Goal: Information Seeking & Learning: Learn about a topic

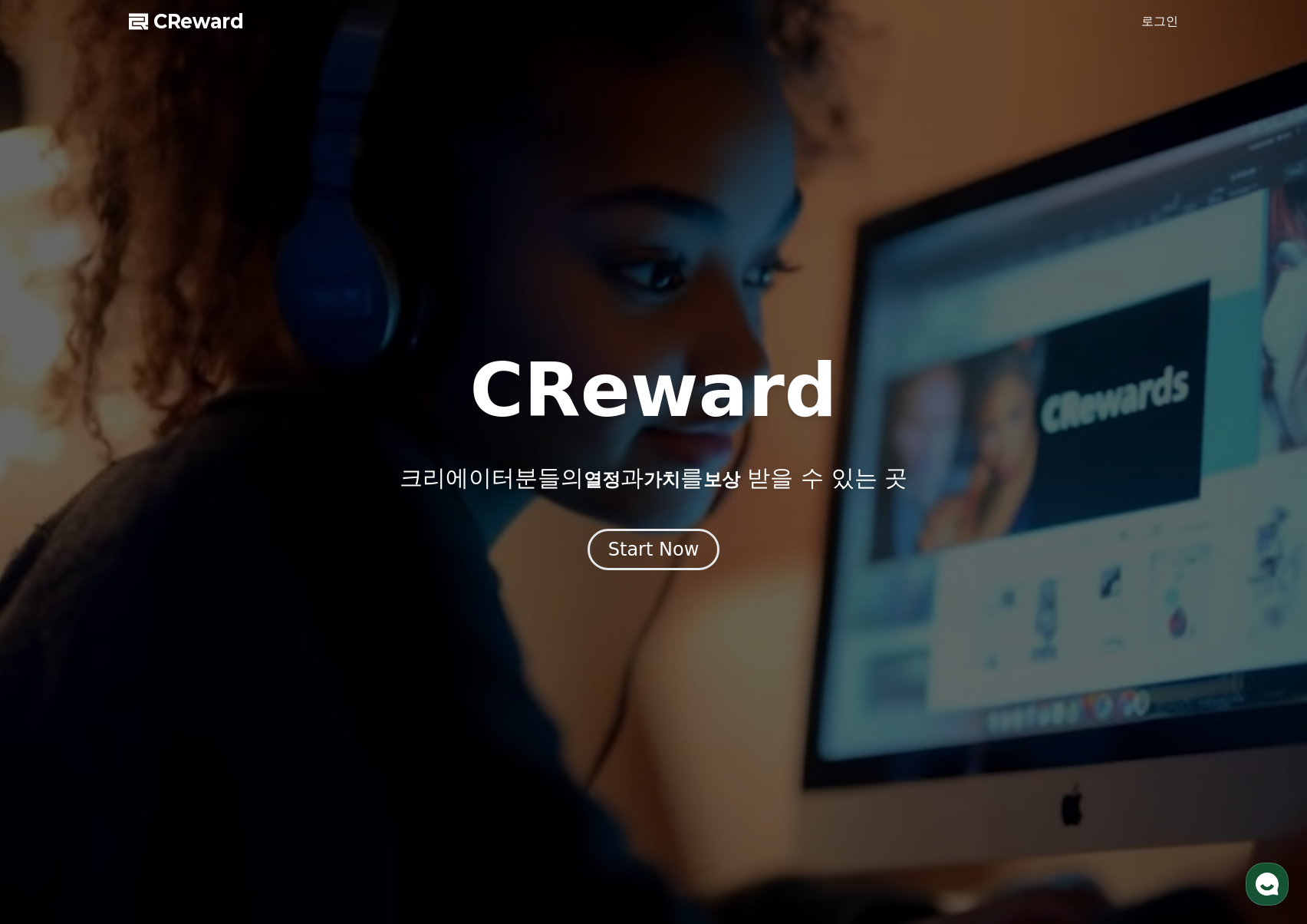
drag, startPoint x: 1148, startPoint y: 17, endPoint x: 1126, endPoint y: 22, distance: 22.6
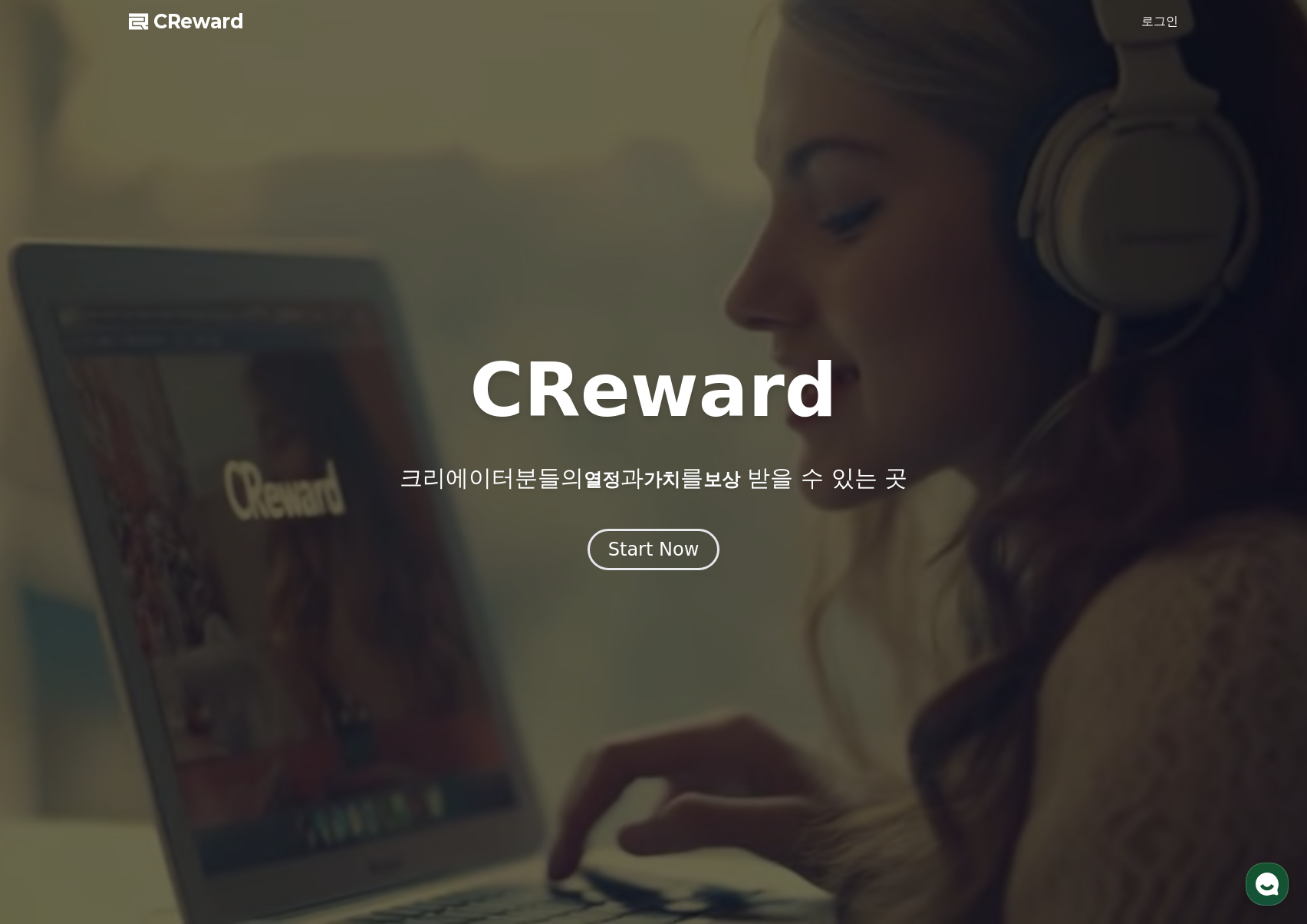
click at [1148, 17] on link "로그인" at bounding box center [1160, 21] width 36 height 18
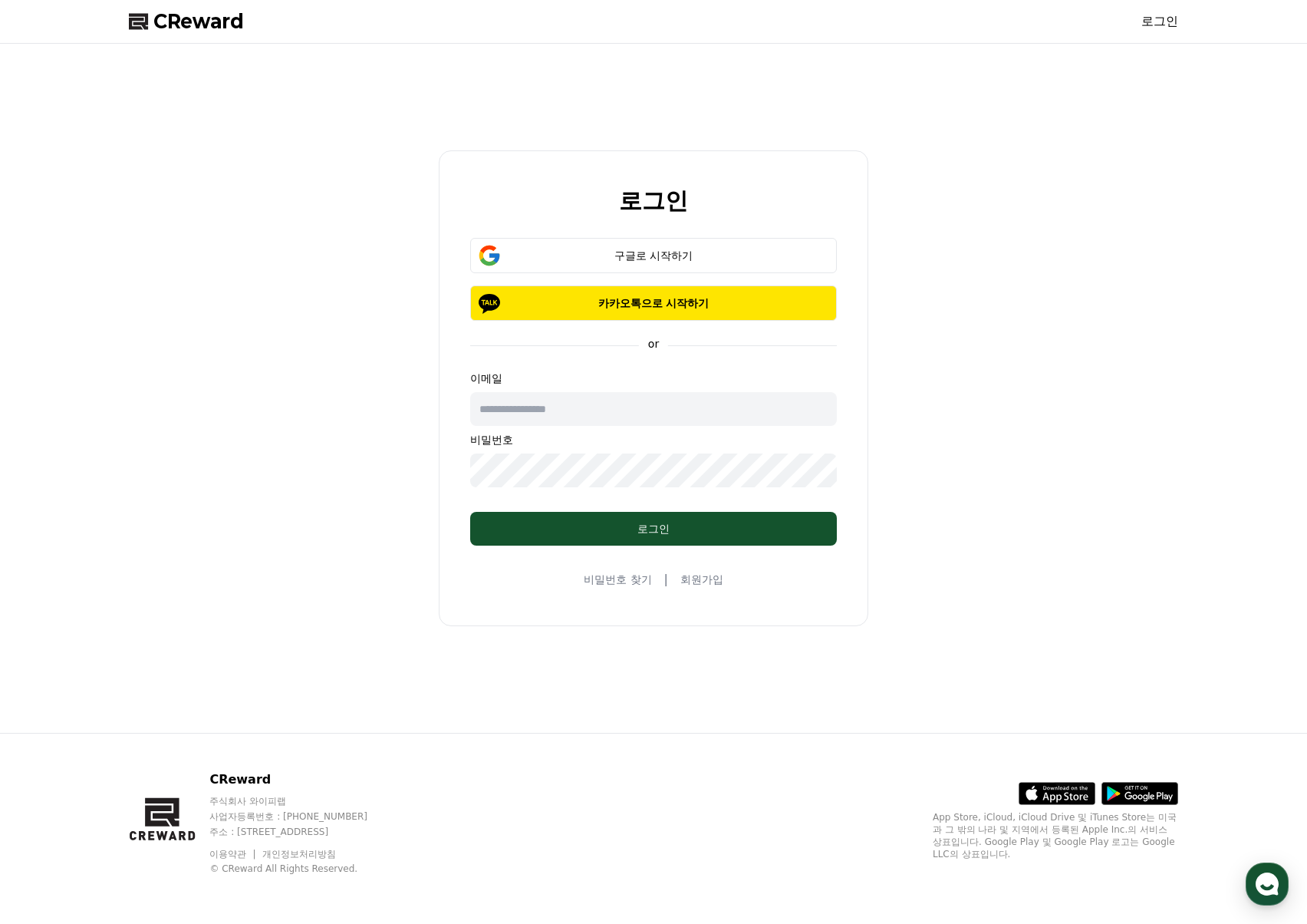
type input "**********"
click at [745, 529] on div "로그인" at bounding box center [653, 528] width 306 height 16
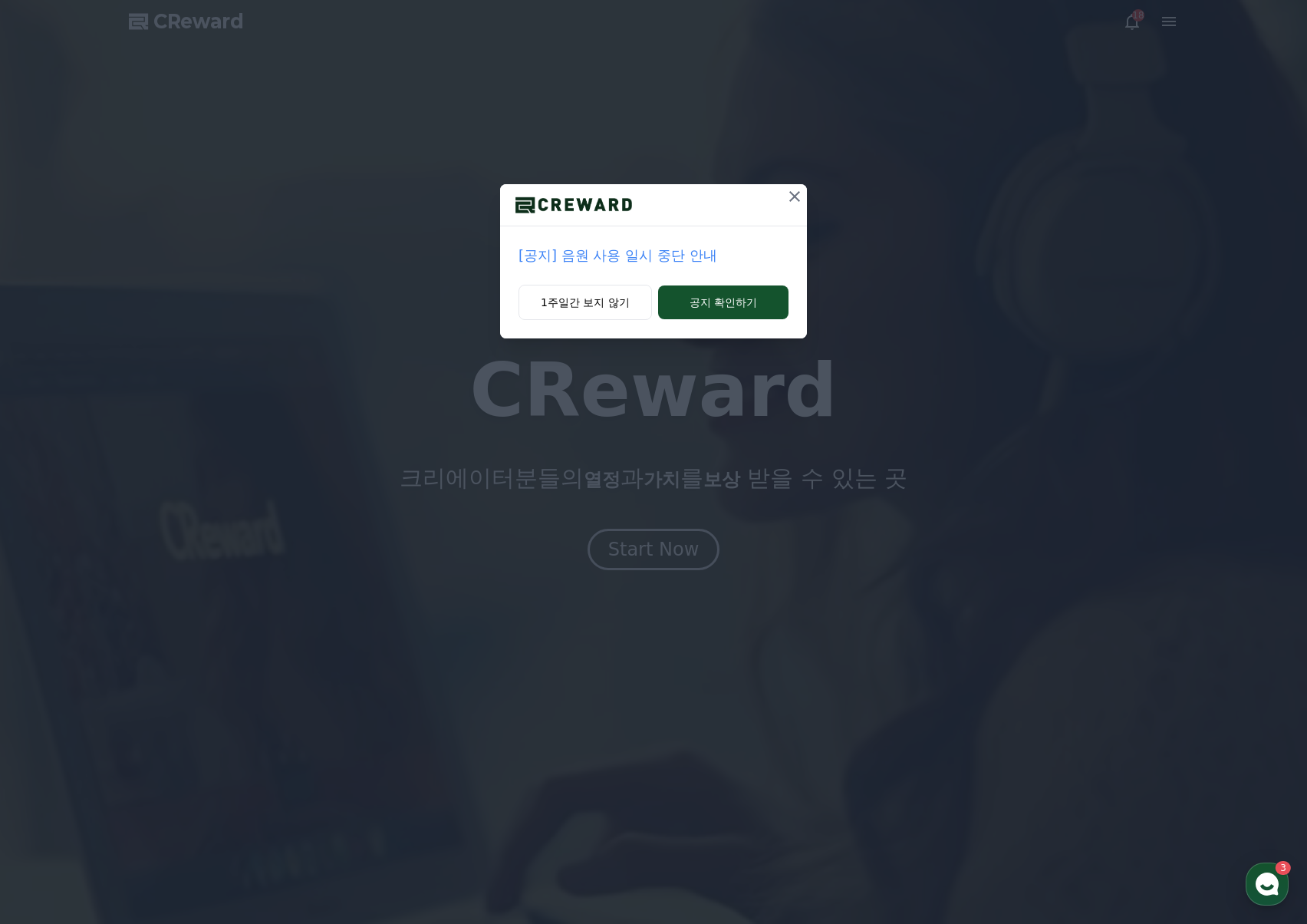
click at [654, 257] on p "[공지] 음원 사용 일시 중단 안내" at bounding box center [654, 255] width 270 height 22
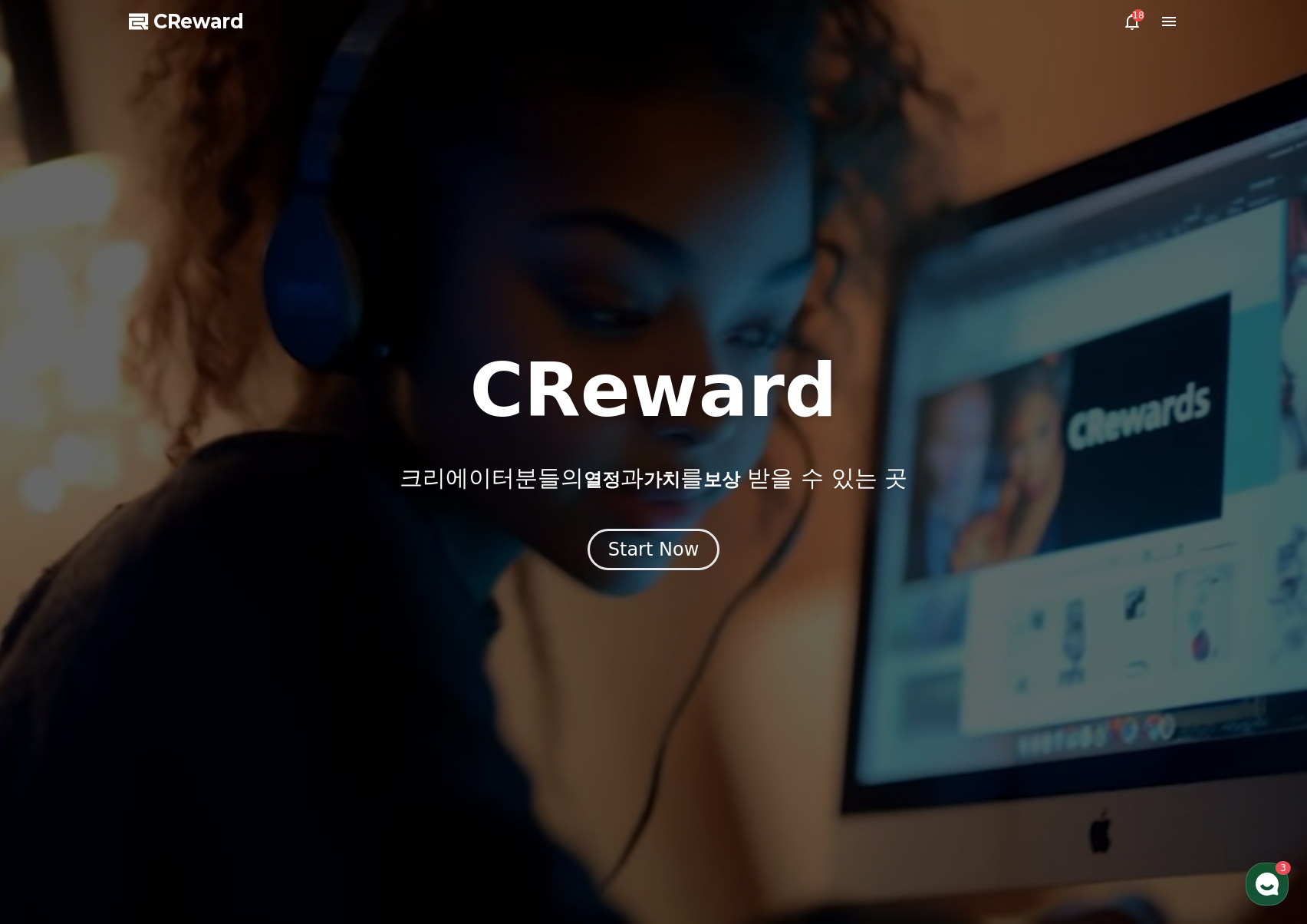
click at [1124, 22] on icon at bounding box center [1132, 21] width 18 height 18
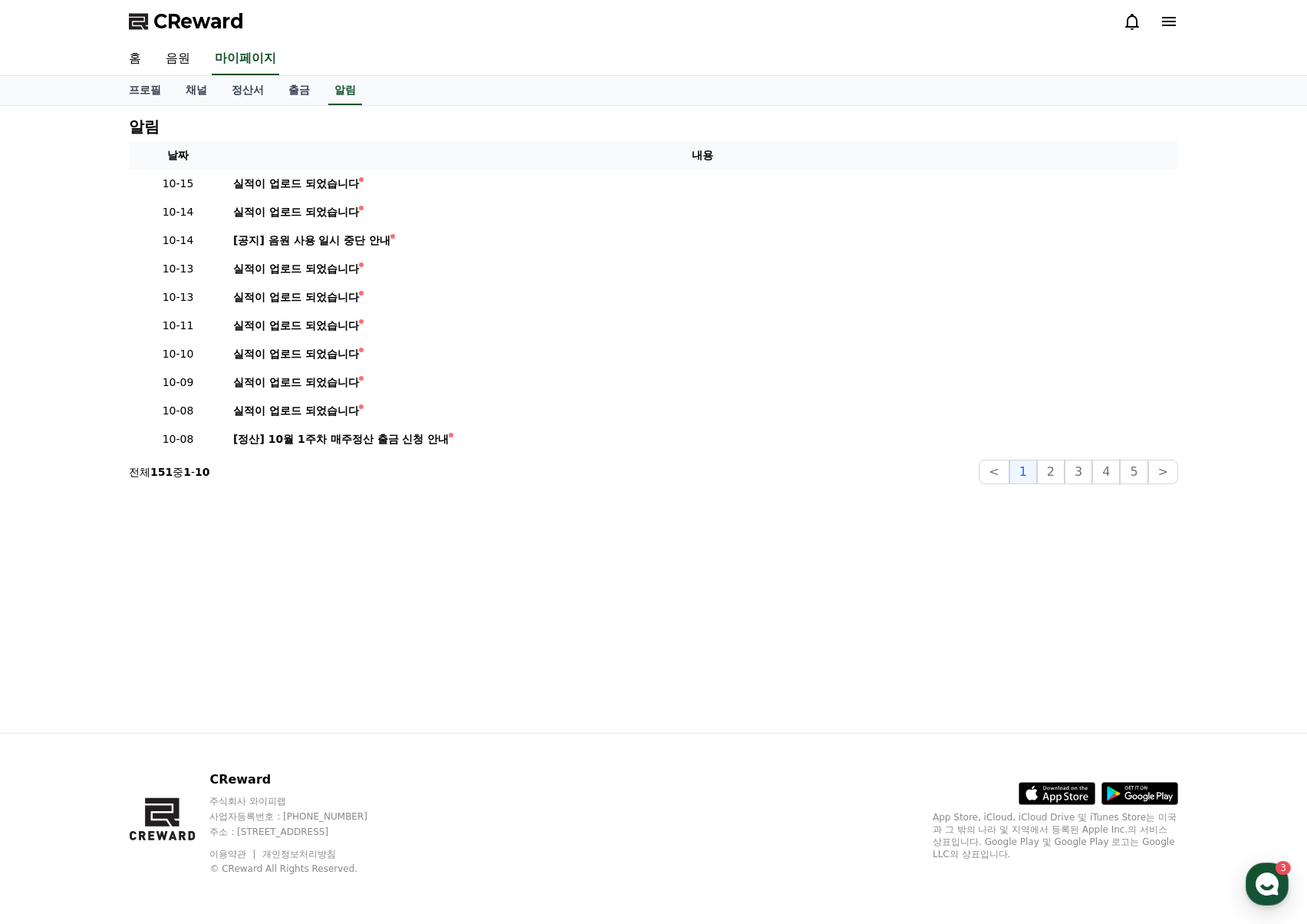
click at [198, 26] on span "CReward" at bounding box center [198, 21] width 90 height 25
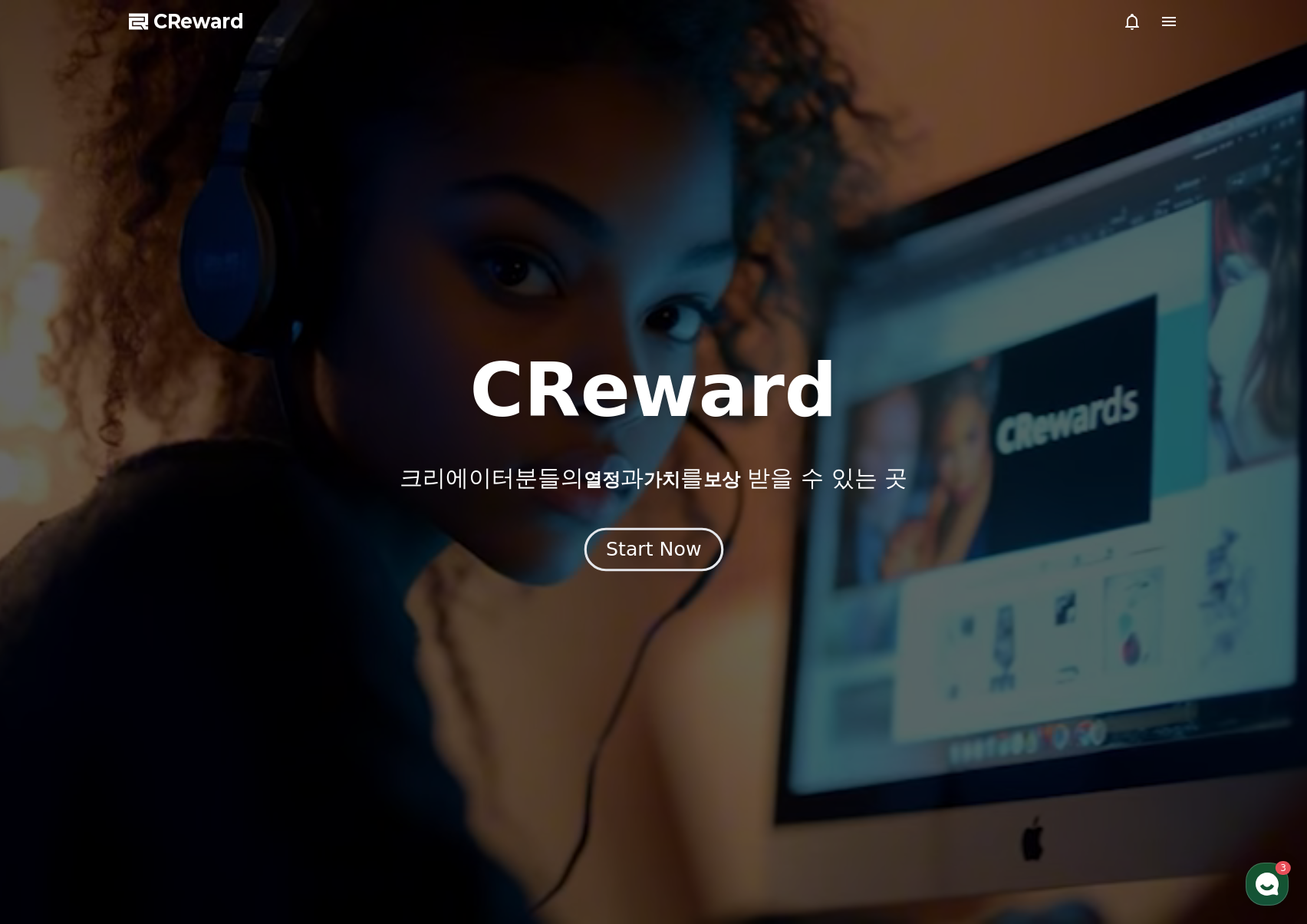
click at [700, 567] on button "Start Now" at bounding box center [653, 550] width 139 height 44
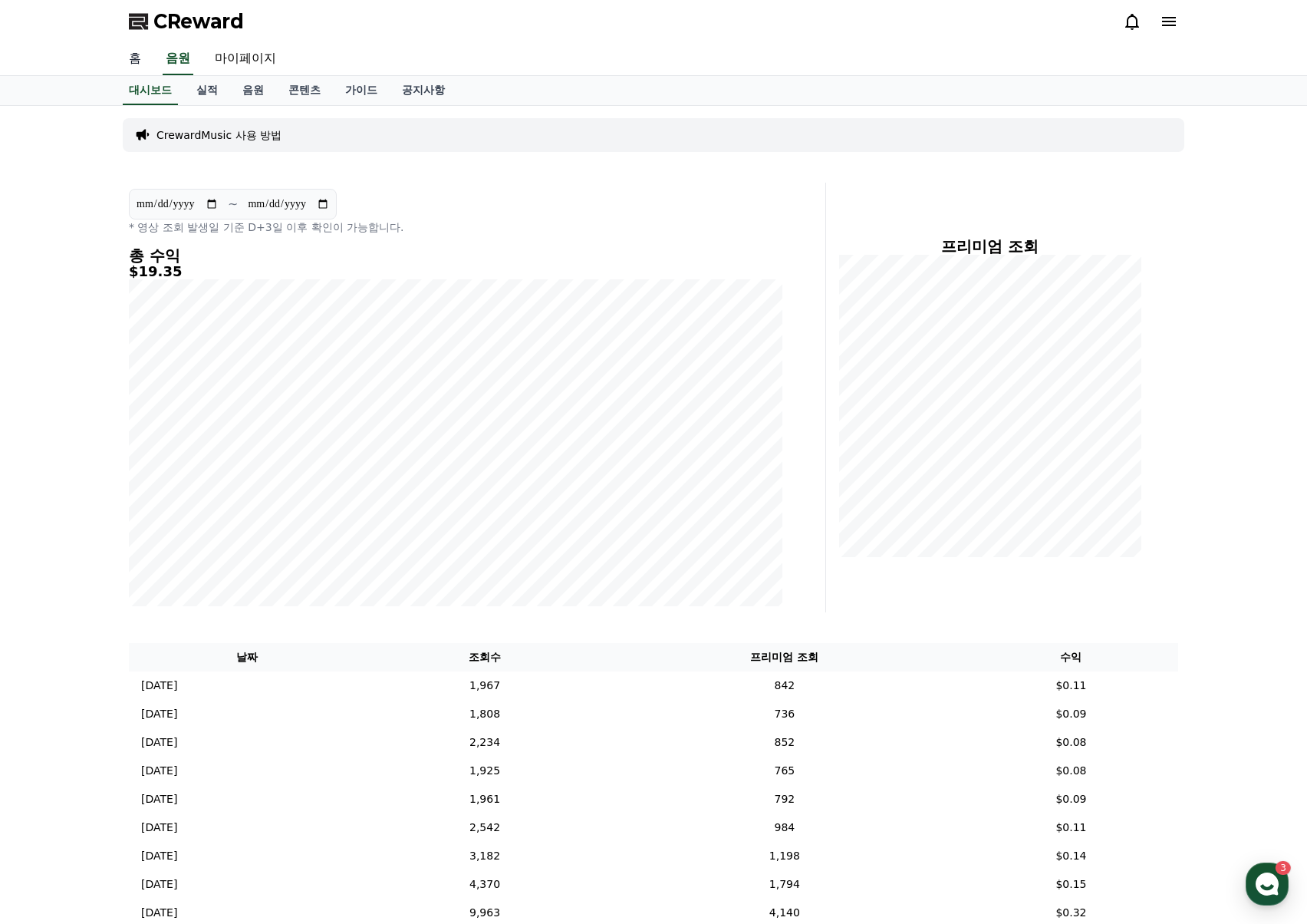
click at [141, 58] on link "홈" at bounding box center [135, 58] width 36 height 32
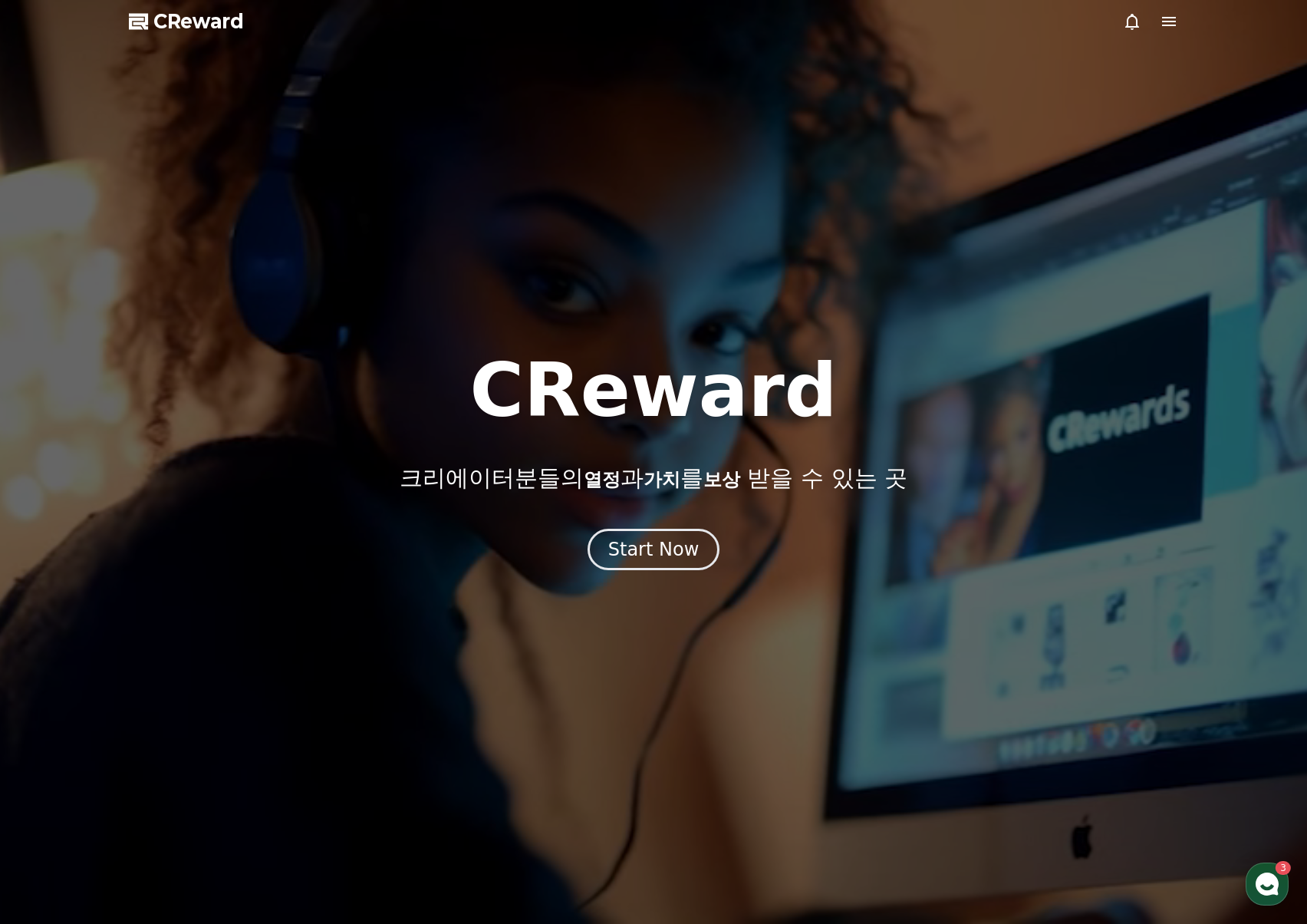
click at [1176, 18] on icon at bounding box center [1168, 22] width 14 height 9
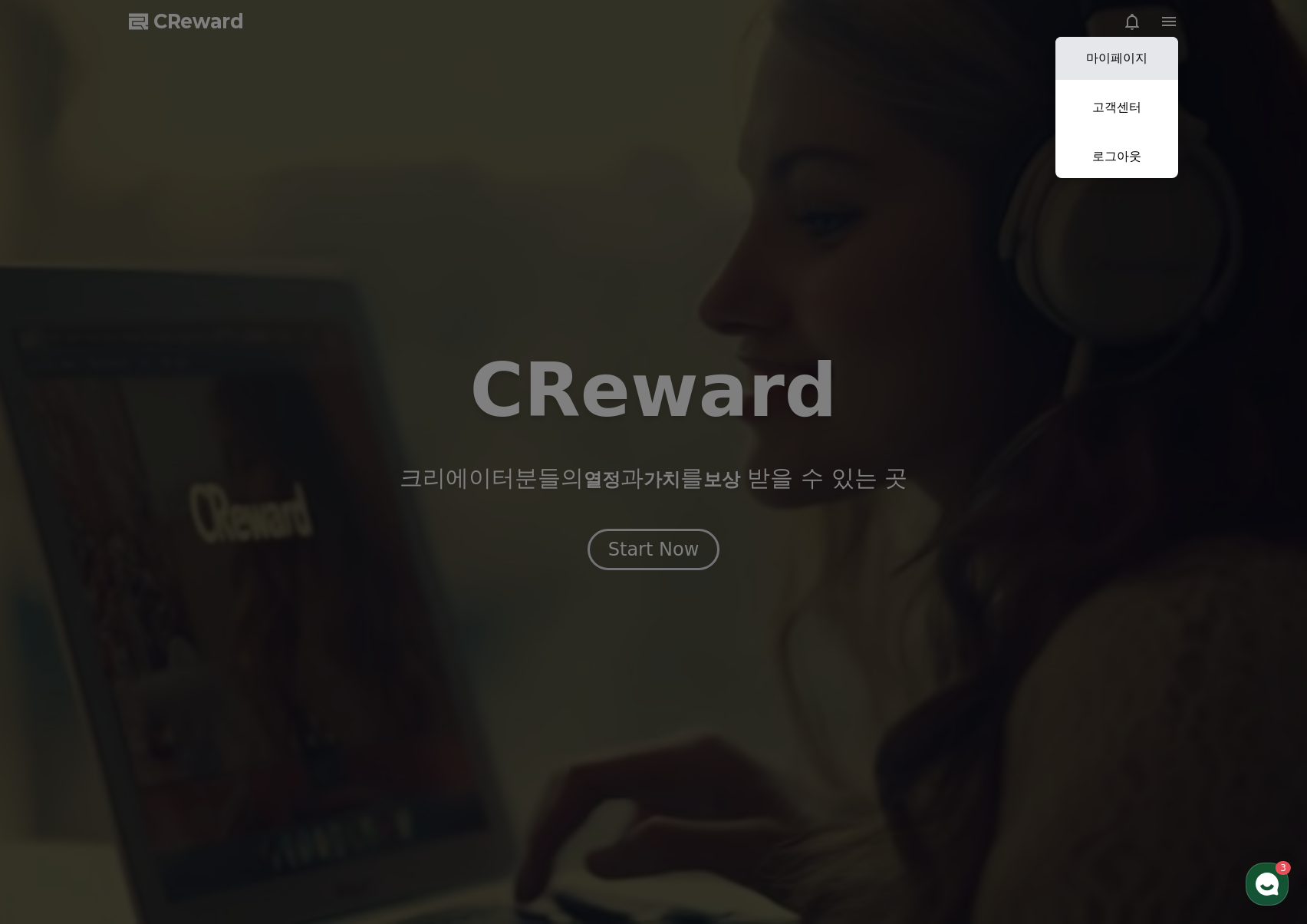
click at [1117, 63] on link "마이페이지" at bounding box center [1116, 57] width 123 height 43
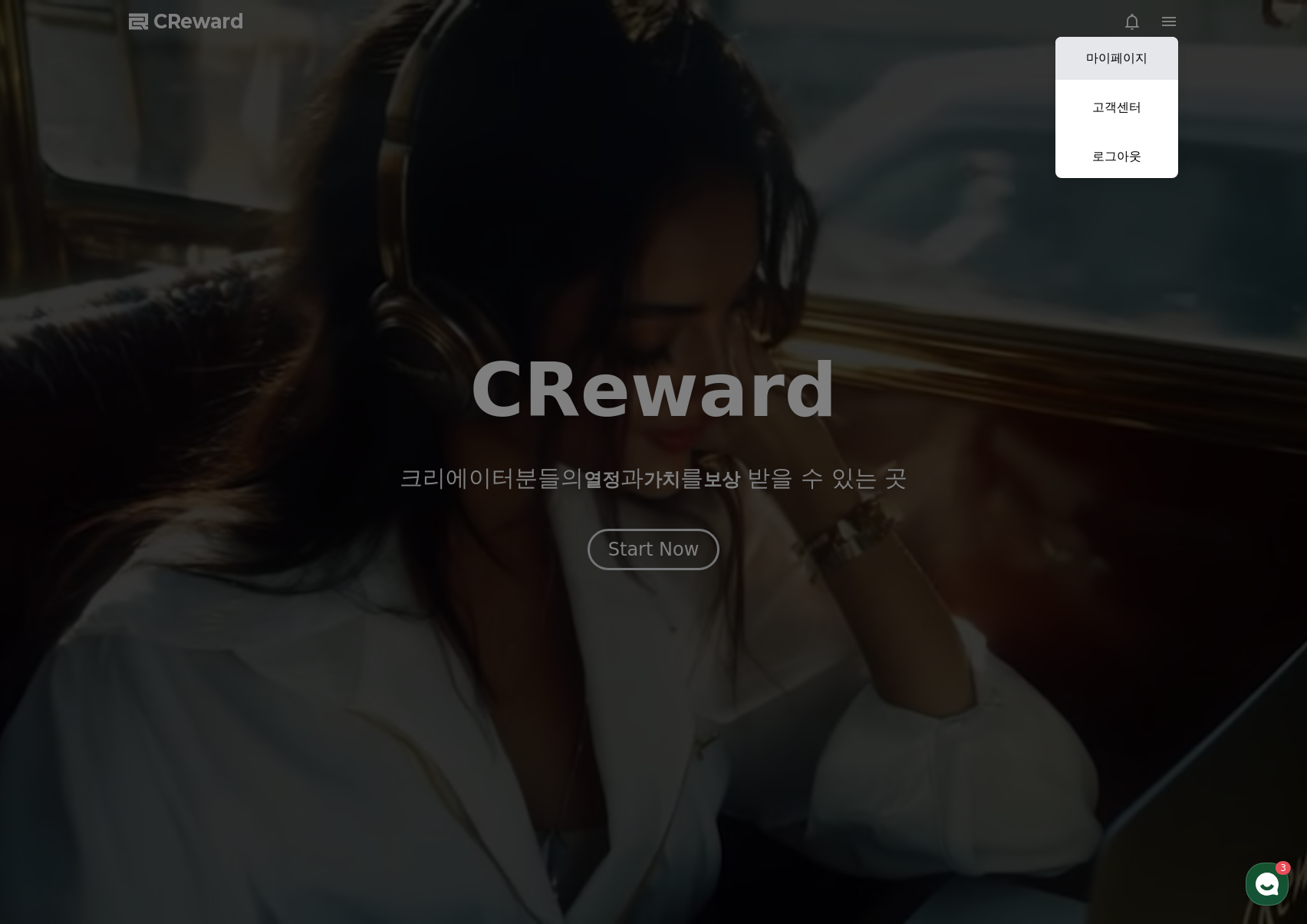
select select "**********"
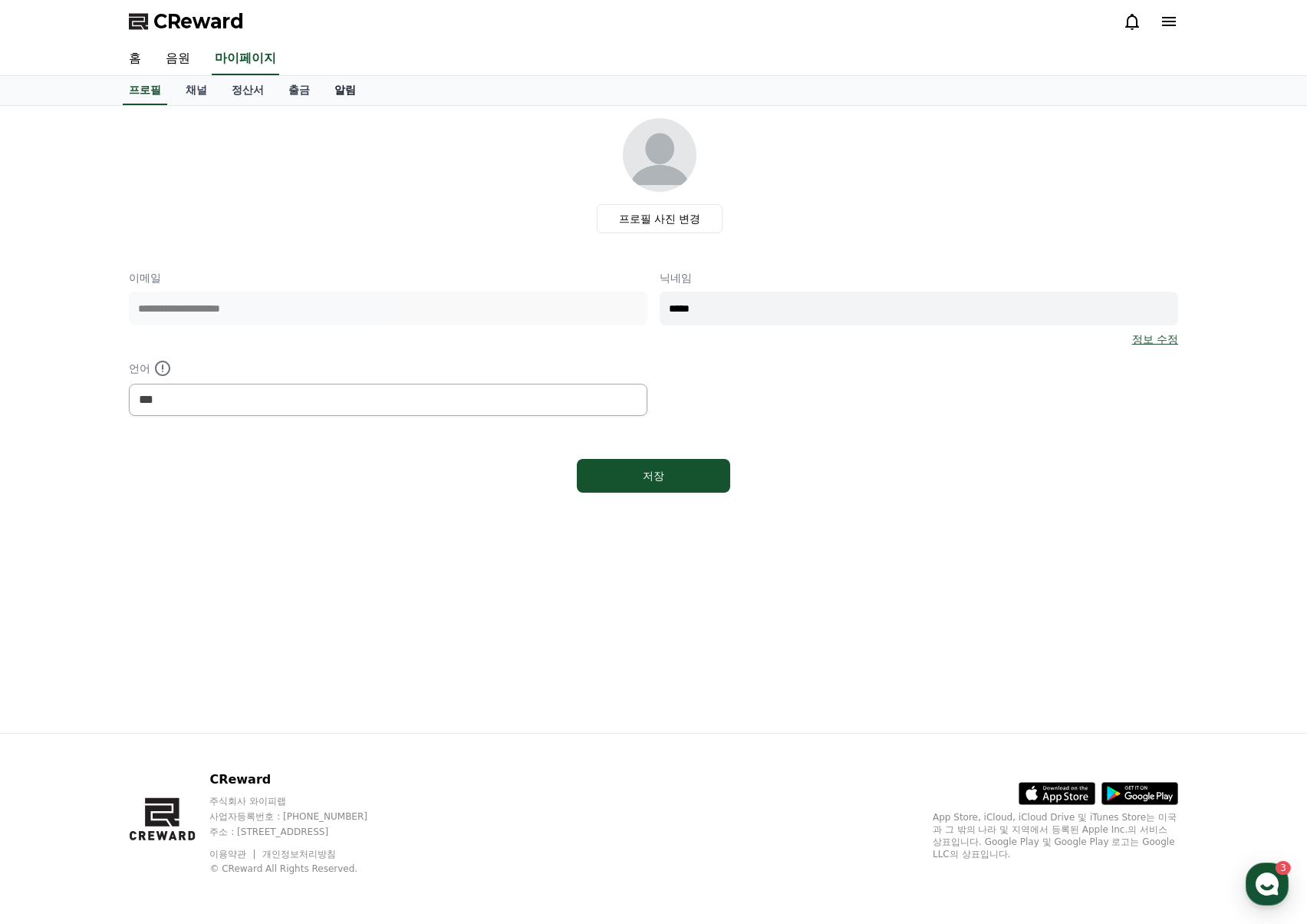
click at [341, 86] on link "알림" at bounding box center [345, 90] width 46 height 29
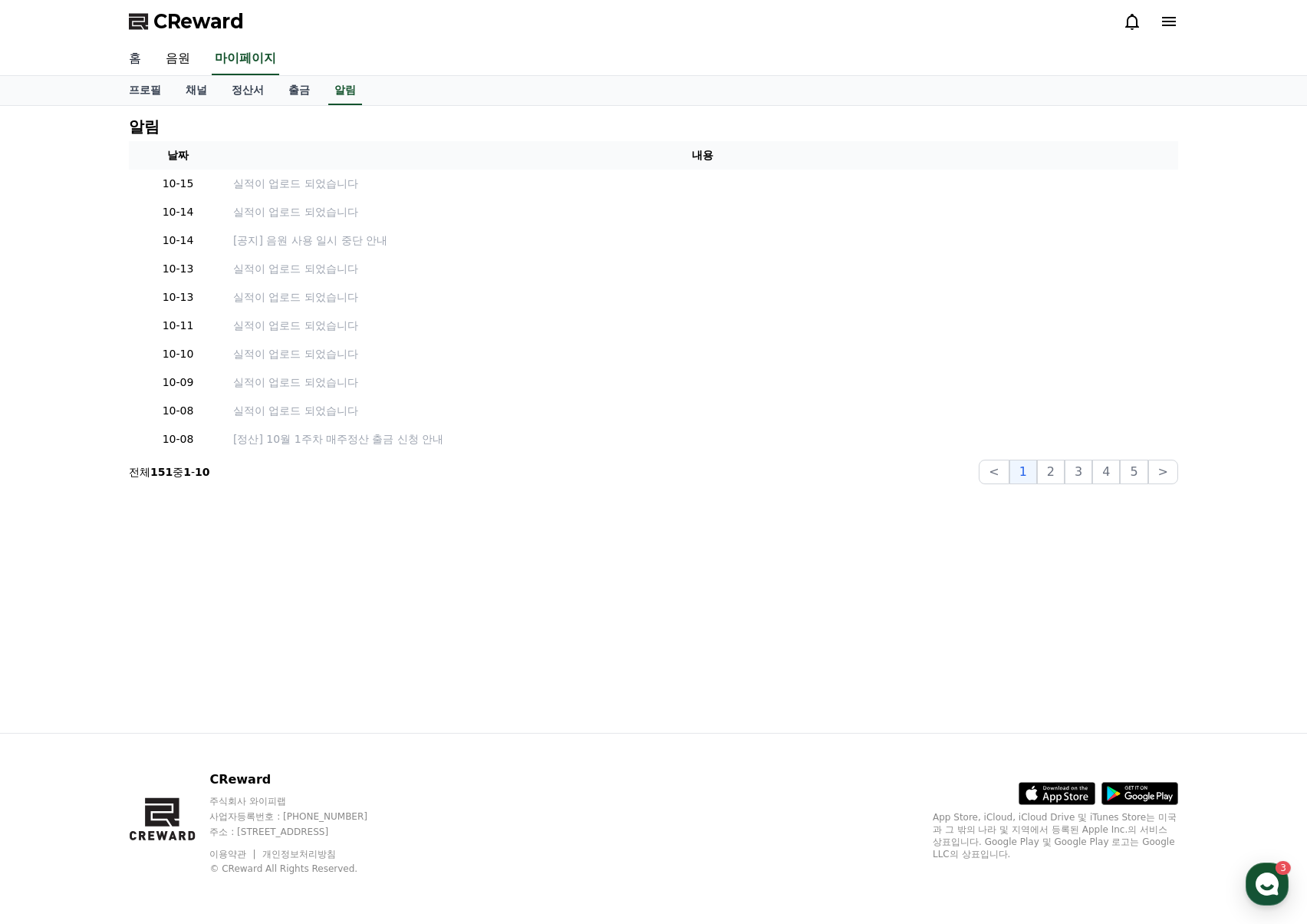
click at [140, 57] on link "홈" at bounding box center [135, 58] width 36 height 32
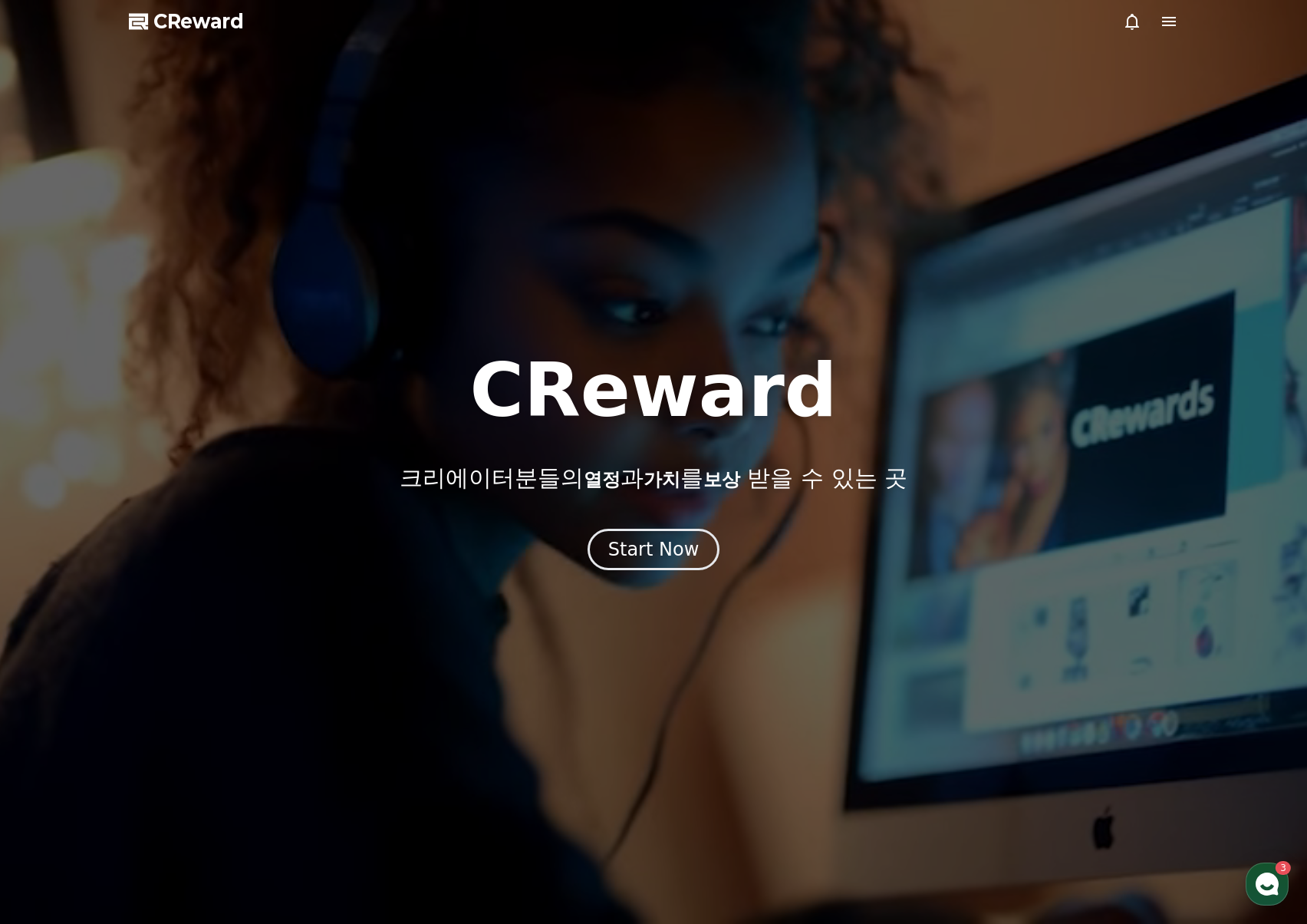
click at [201, 26] on span "CReward" at bounding box center [198, 21] width 90 height 25
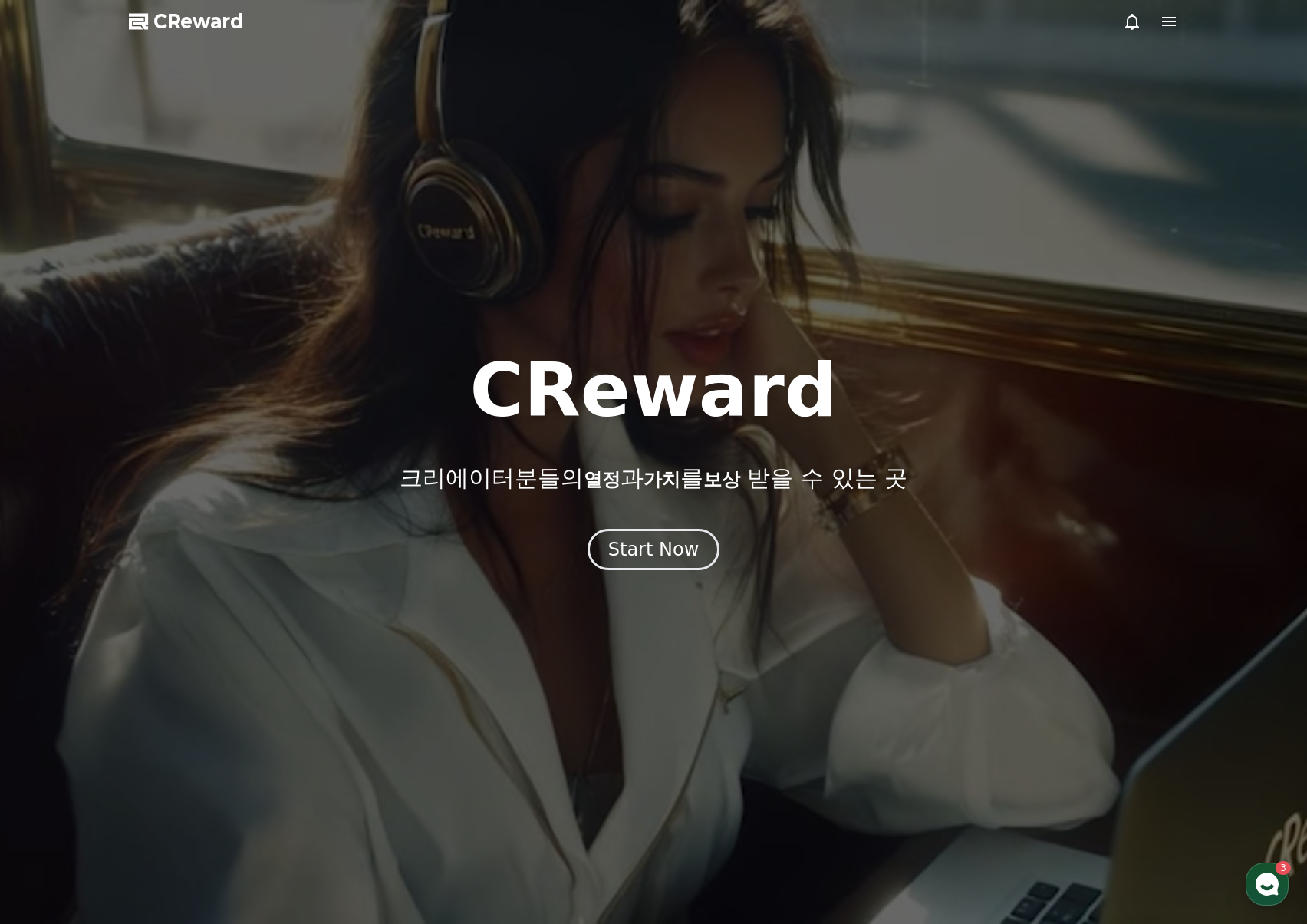
click at [1129, 20] on icon at bounding box center [1132, 21] width 18 height 18
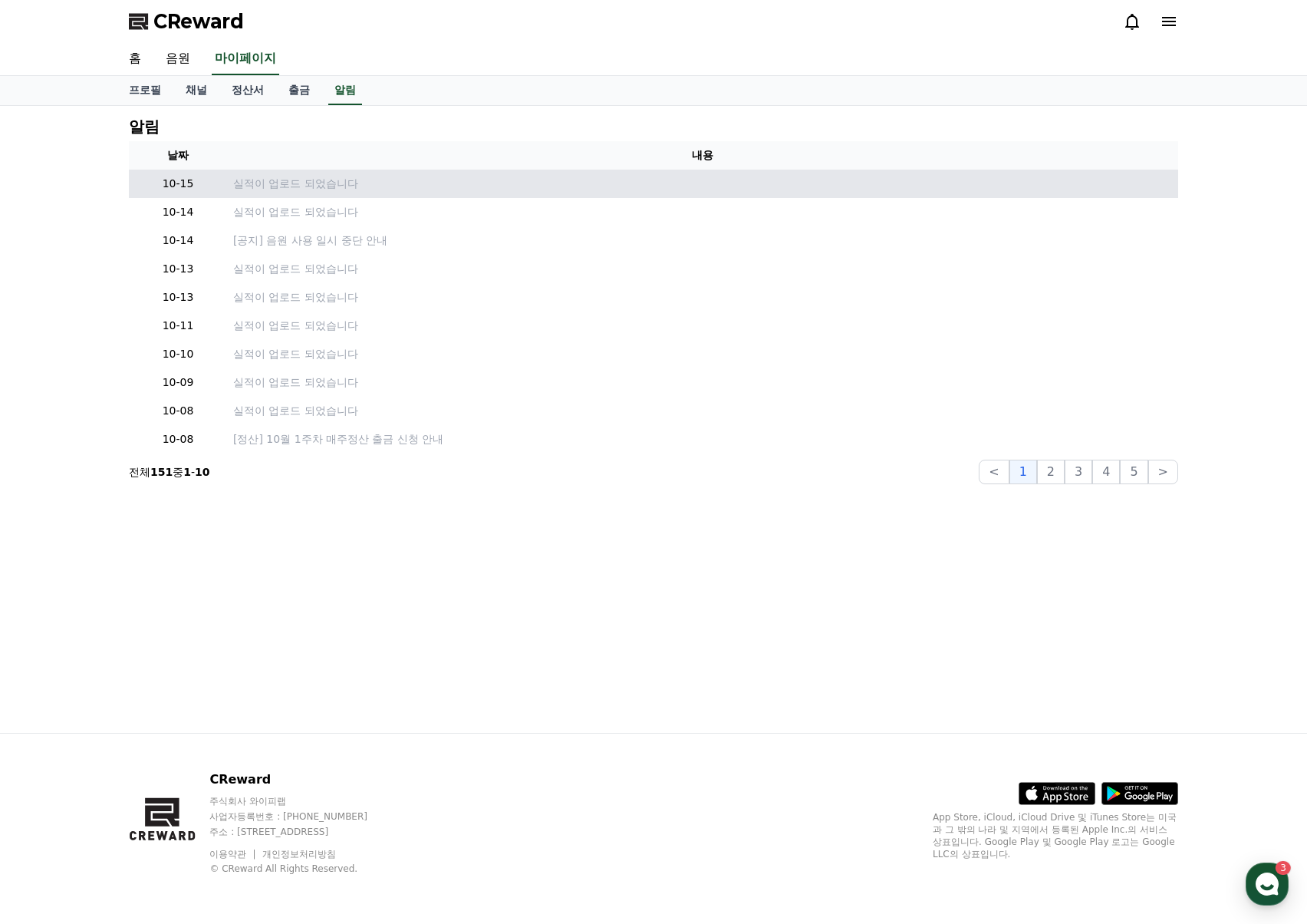
click at [287, 192] on td "실적이 업로드 되었습니다" at bounding box center [702, 183] width 951 height 28
click at [296, 186] on p "실적이 업로드 되었습니다" at bounding box center [702, 184] width 939 height 16
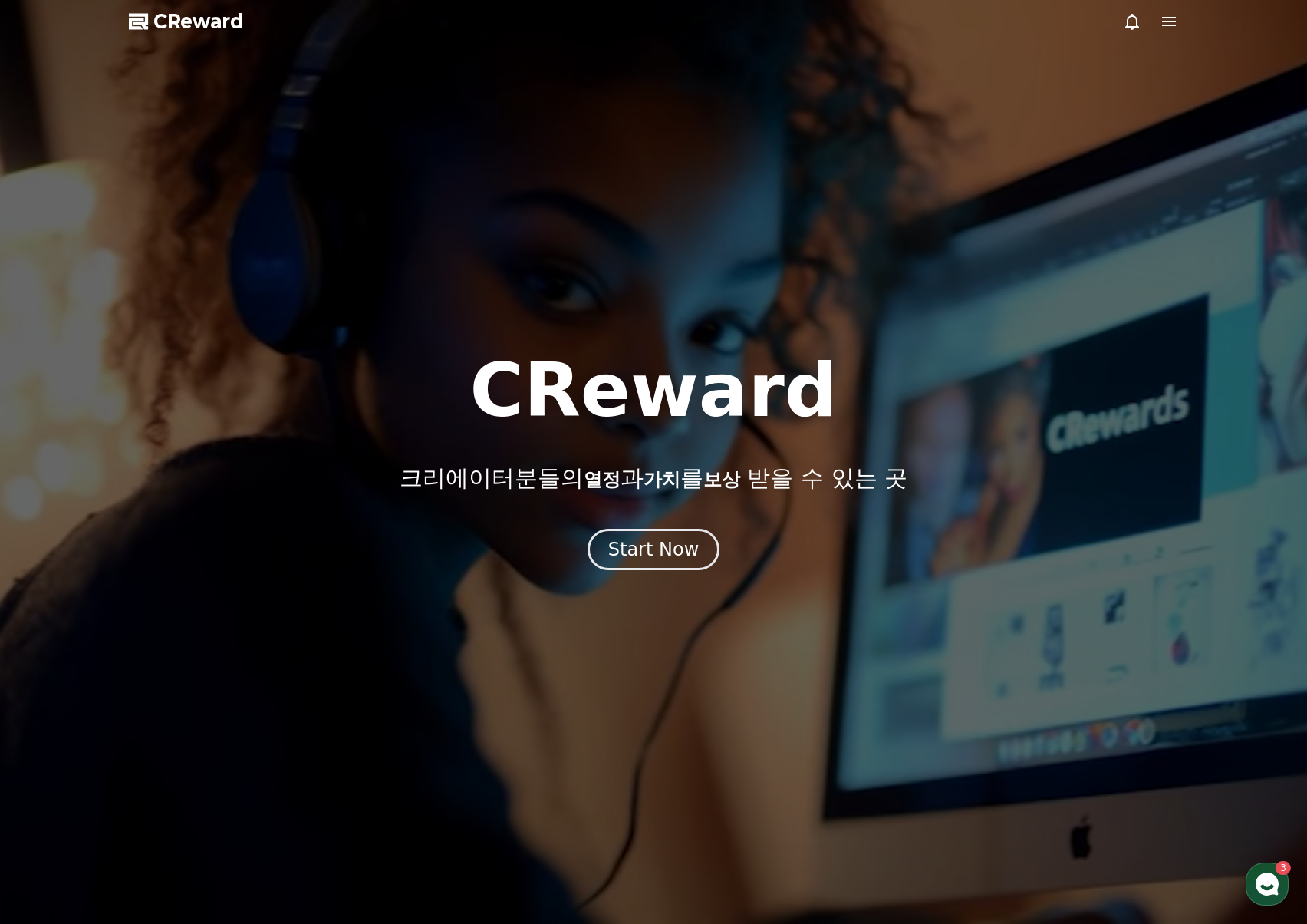
click at [1160, 17] on icon at bounding box center [1169, 21] width 18 height 18
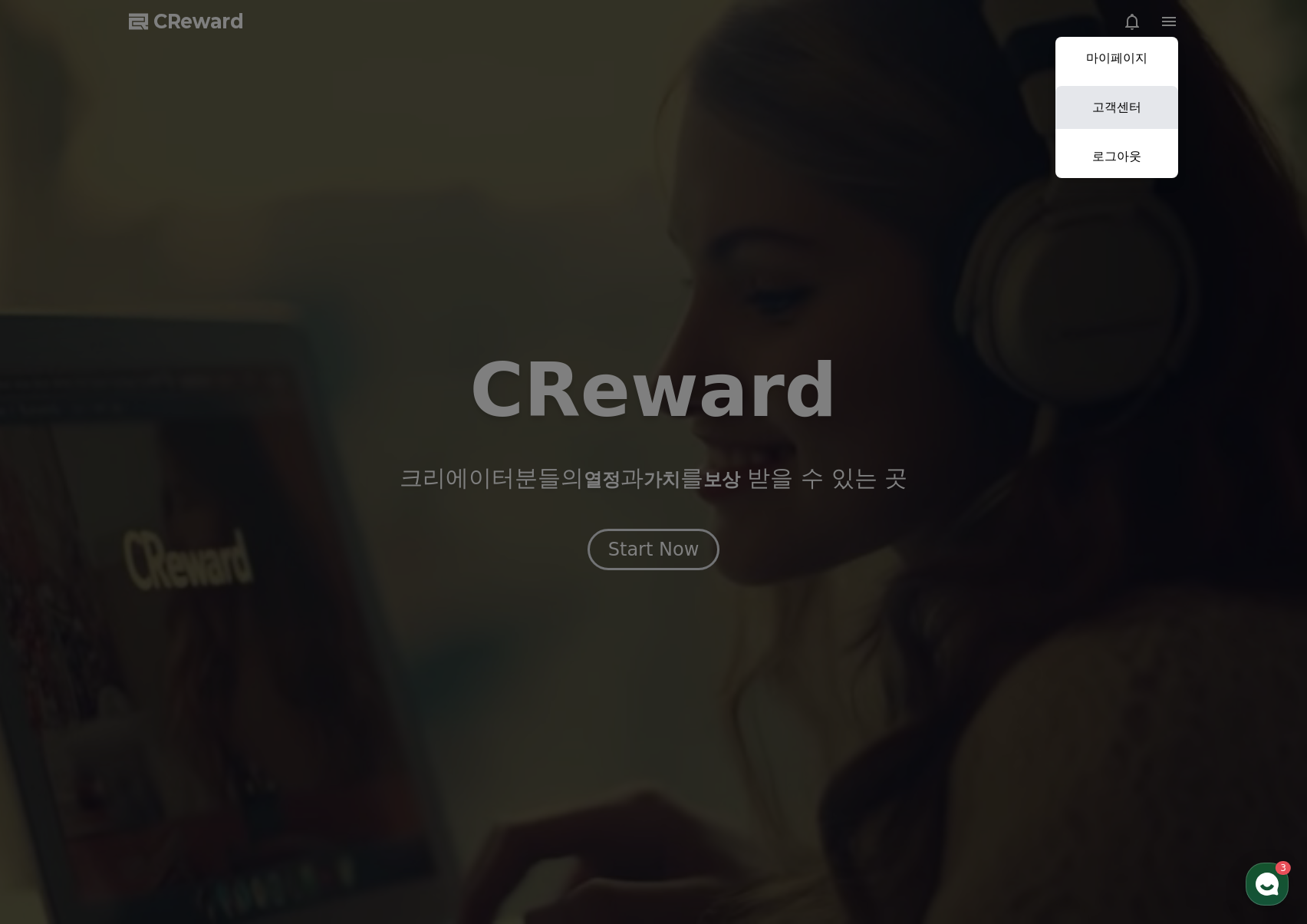
click at [1136, 106] on link "고객센터" at bounding box center [1116, 107] width 123 height 43
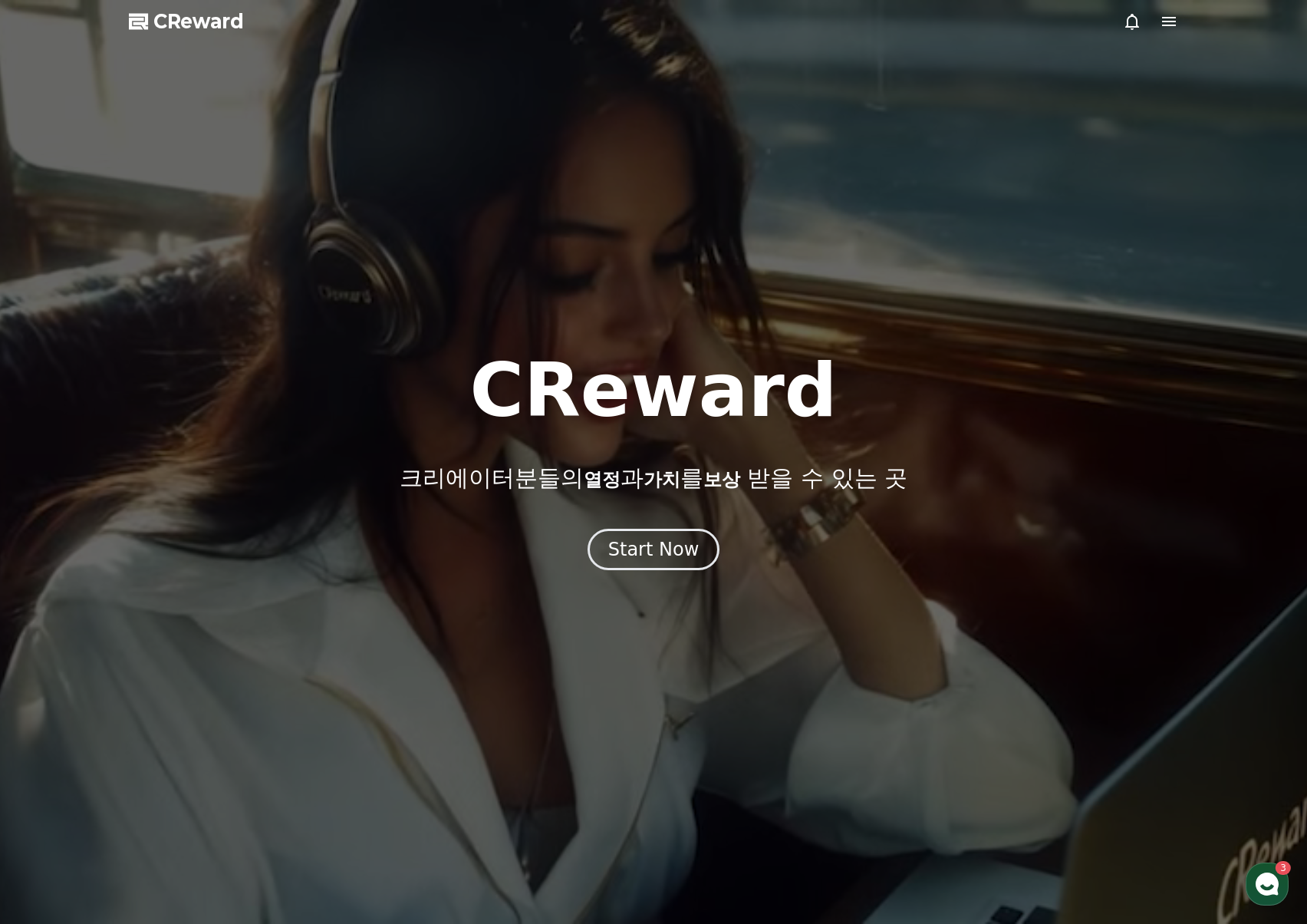
click at [1151, 26] on div at bounding box center [1150, 21] width 56 height 18
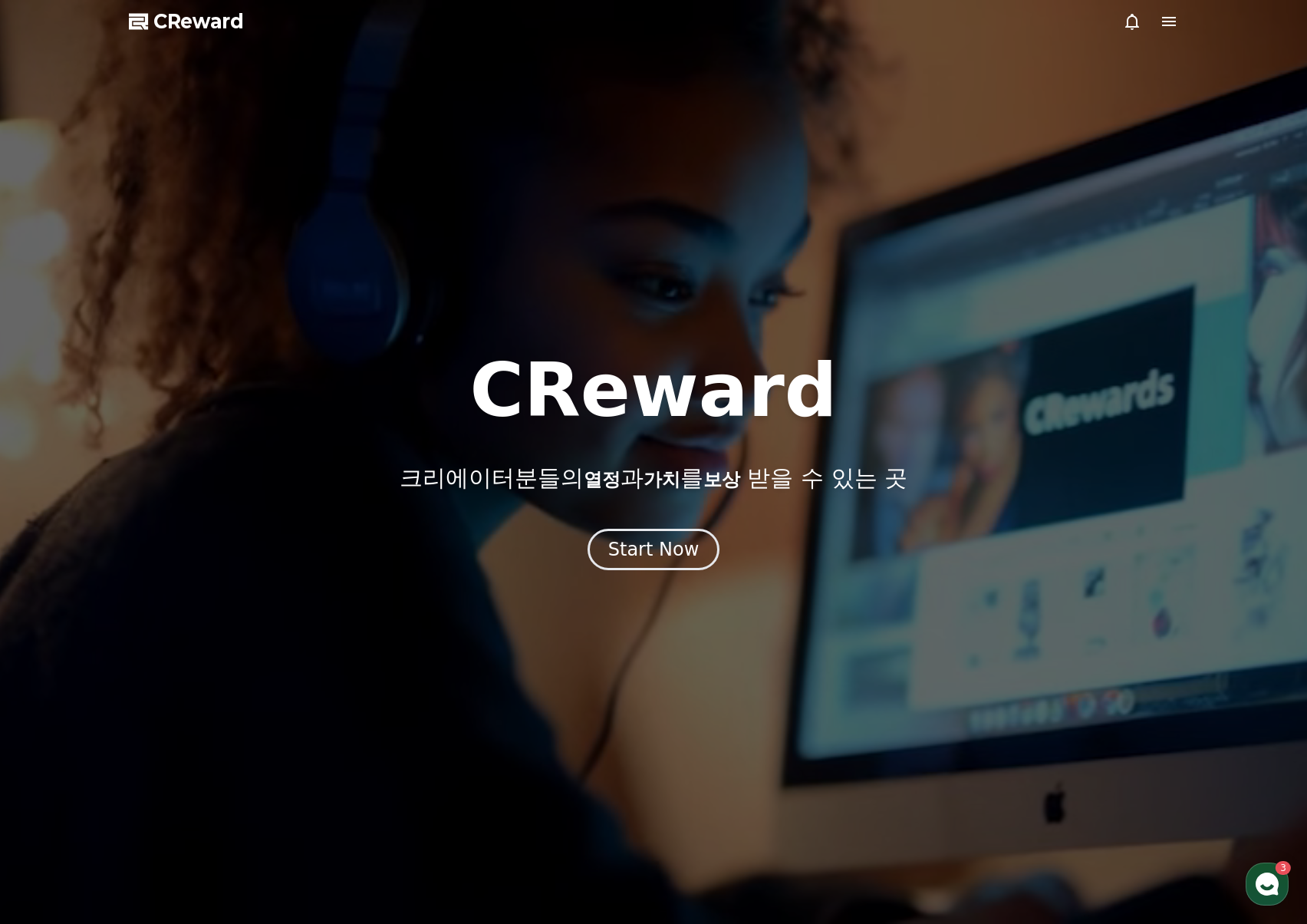
click at [1161, 23] on icon at bounding box center [1169, 21] width 18 height 18
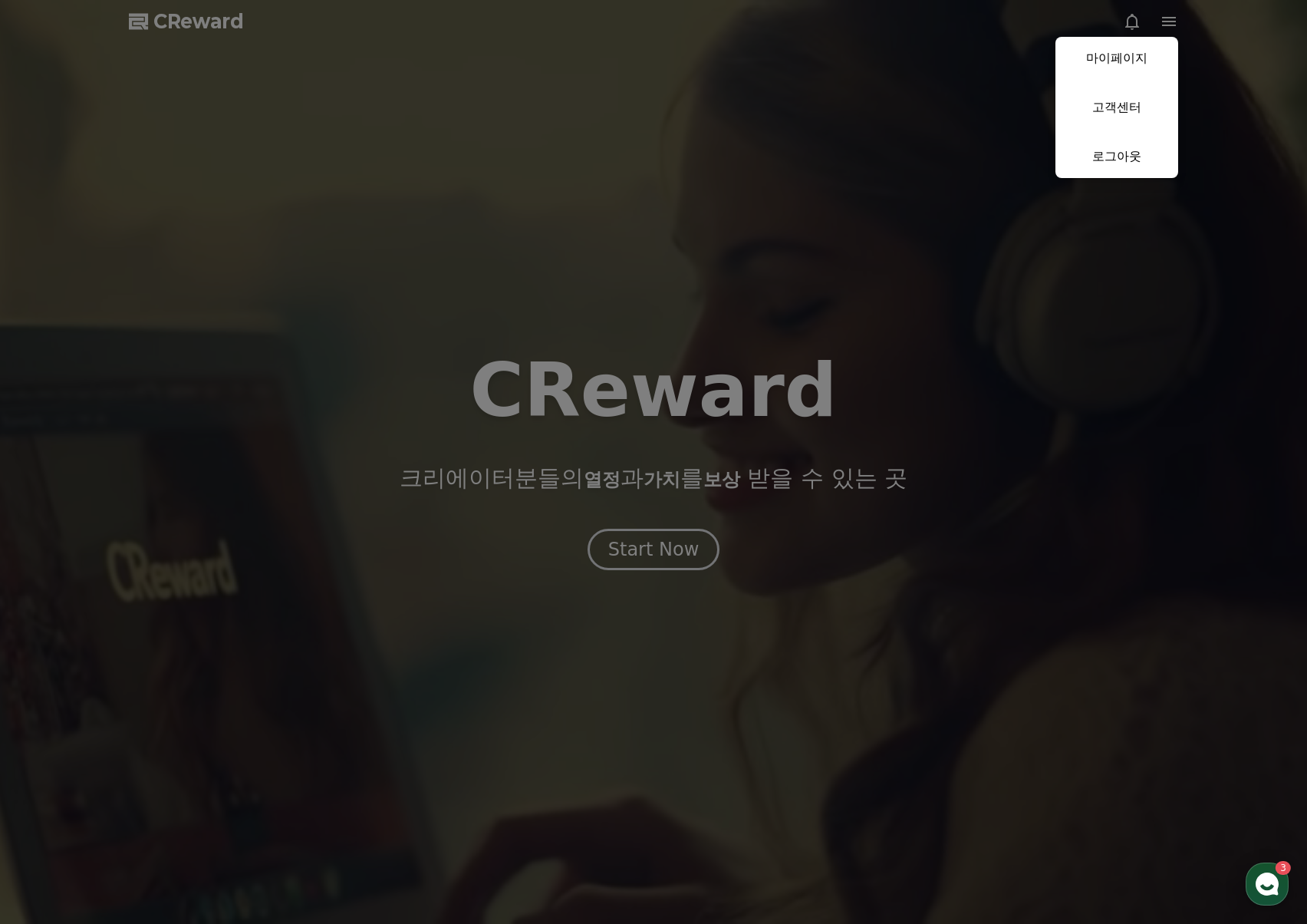
drag, startPoint x: 1199, startPoint y: 188, endPoint x: 1084, endPoint y: 335, distance: 186.6
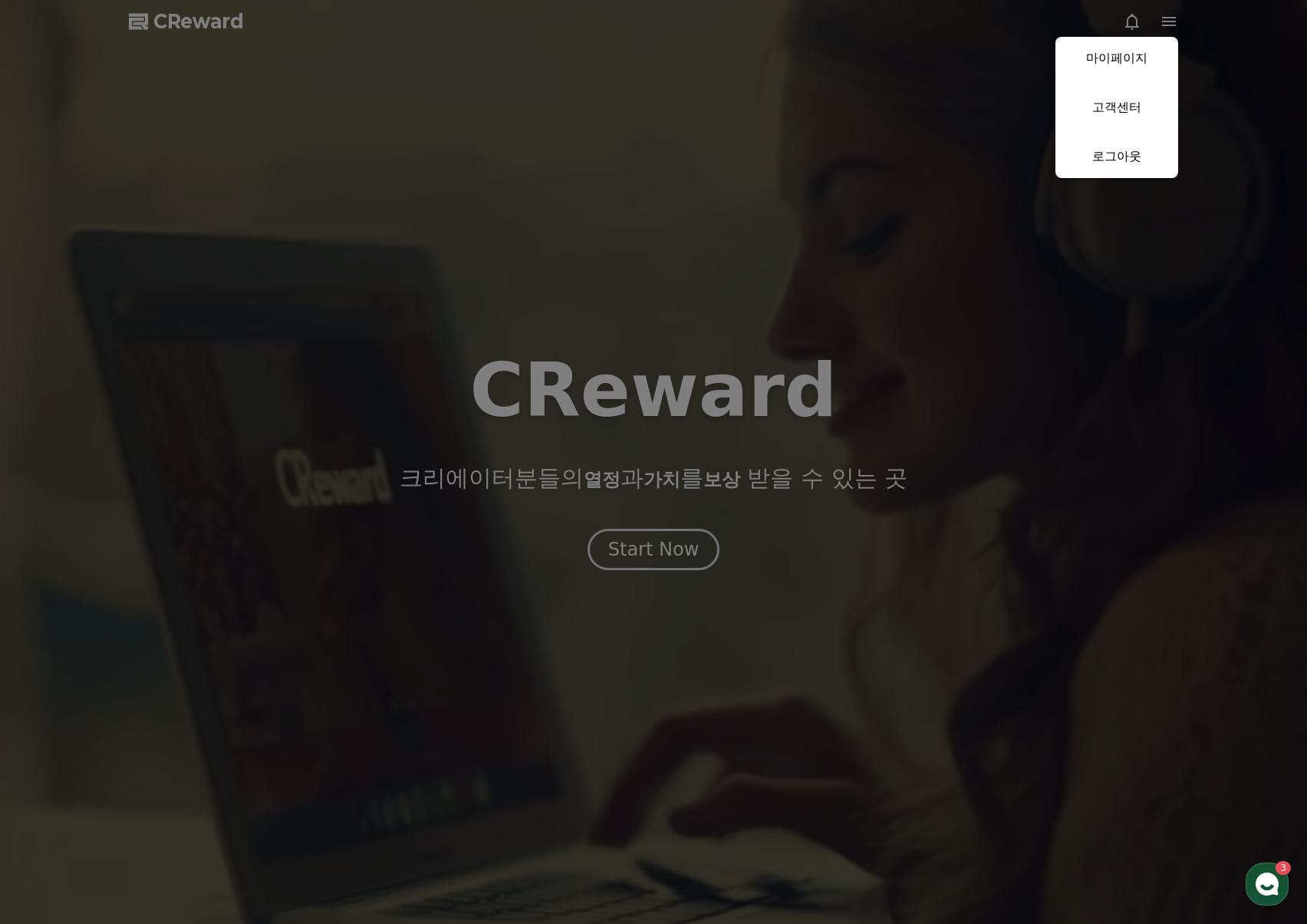
click at [1199, 189] on button "close" at bounding box center [653, 462] width 1307 height 924
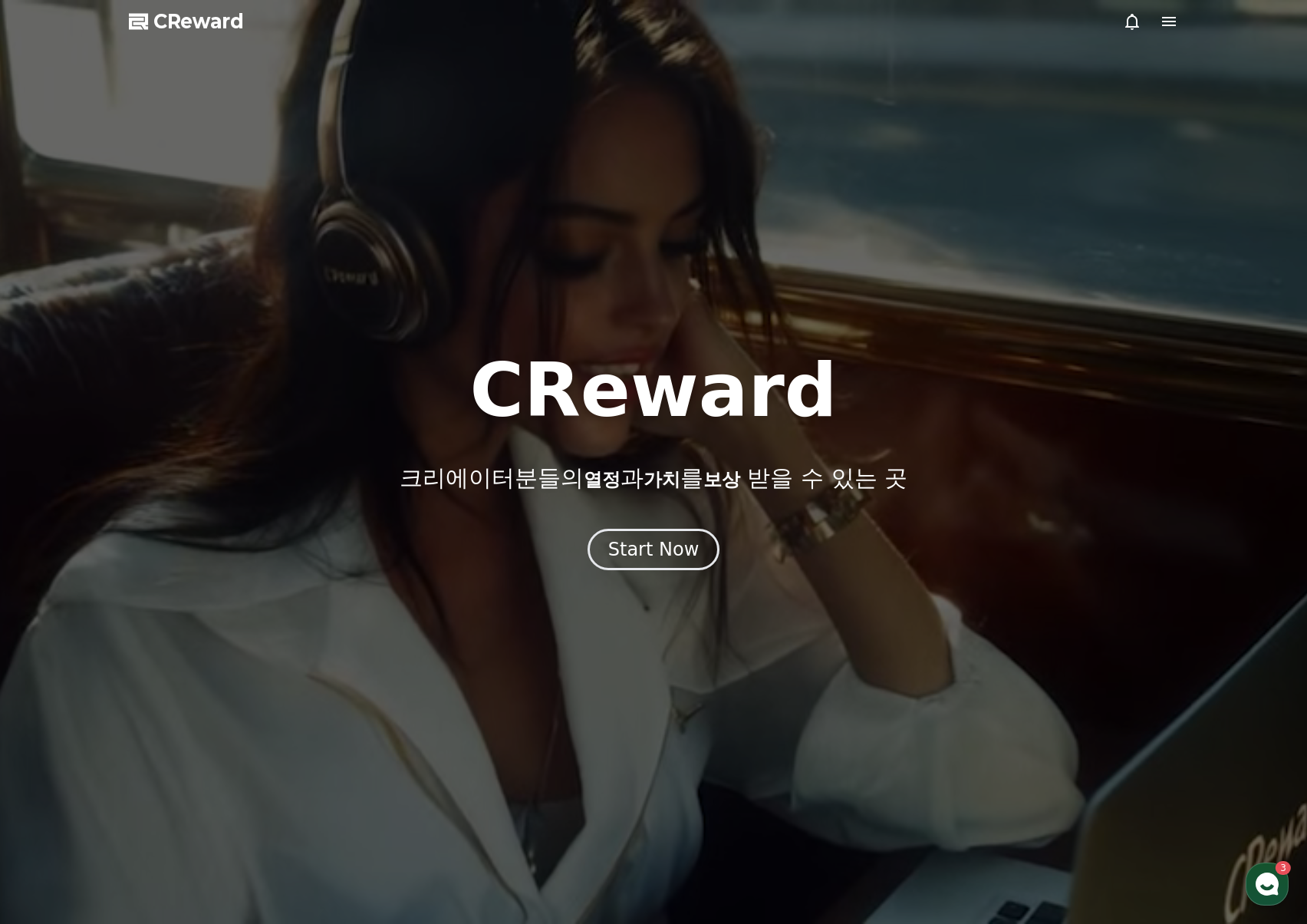
drag, startPoint x: 808, startPoint y: 579, endPoint x: 820, endPoint y: 591, distance: 17.0
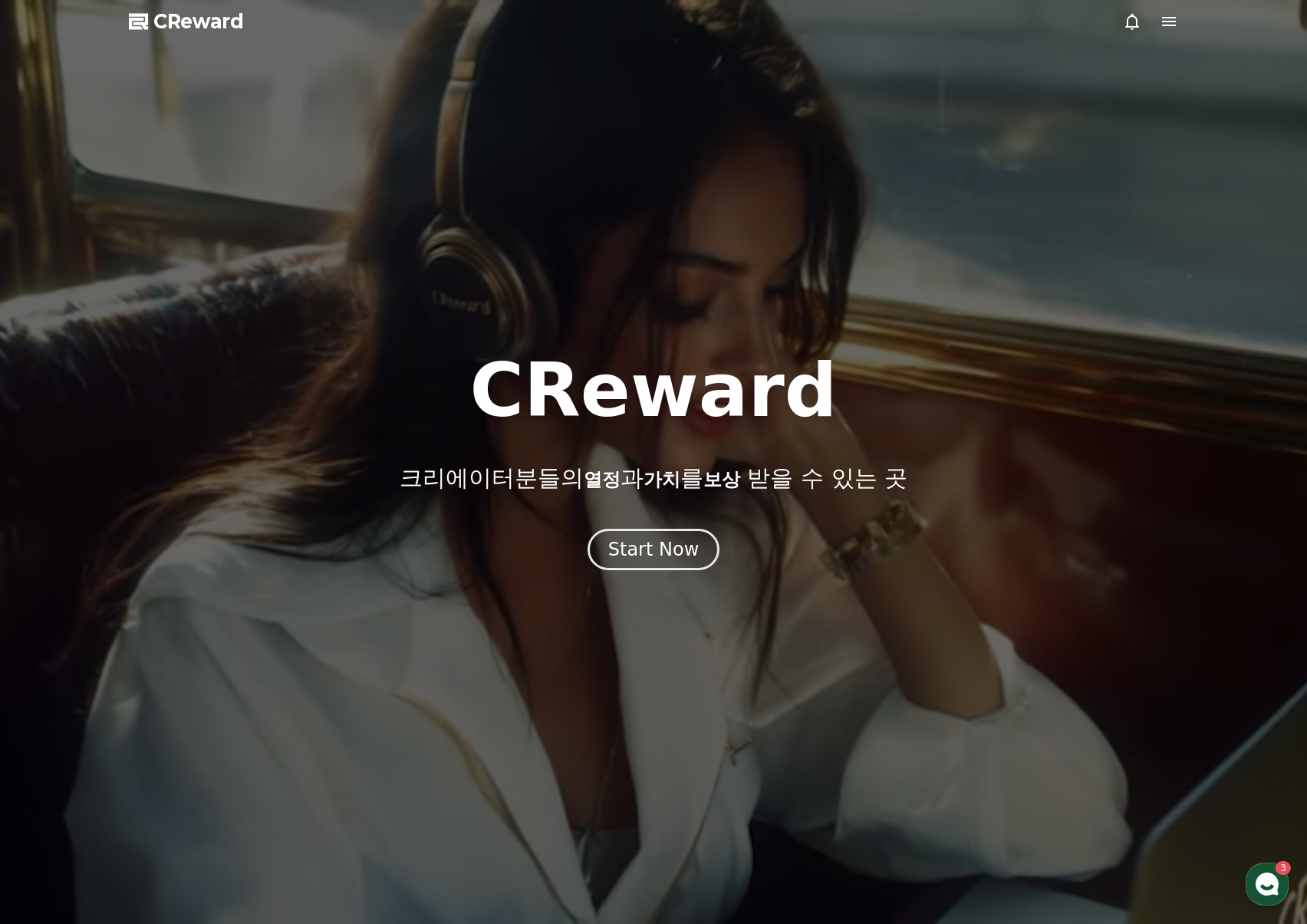
click at [814, 584] on div at bounding box center [653, 462] width 1307 height 924
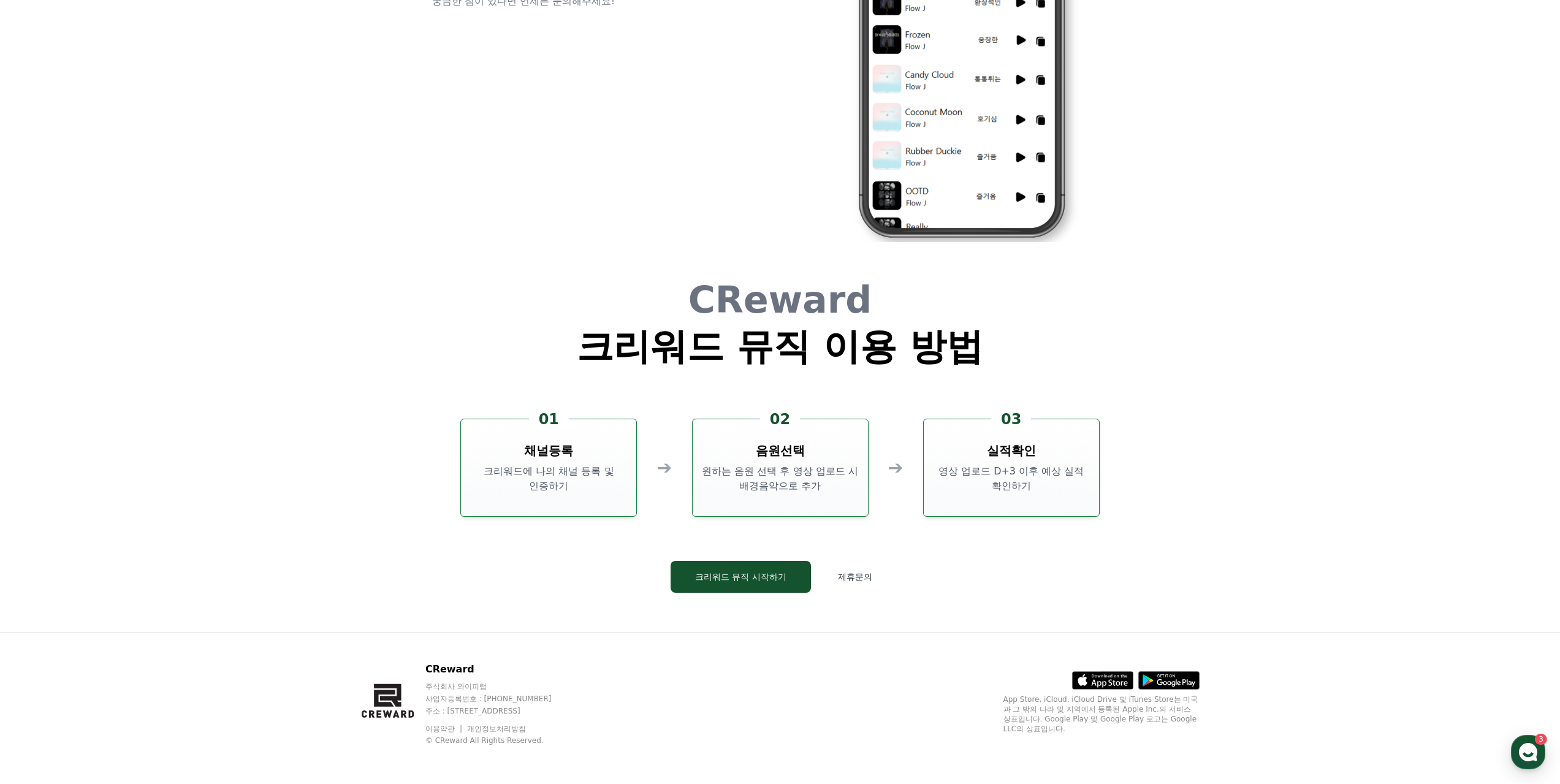
scroll to position [3320, 0]
click at [769, 568] on button "크리워드 뮤직 시작하기" at bounding box center [740, 576] width 141 height 32
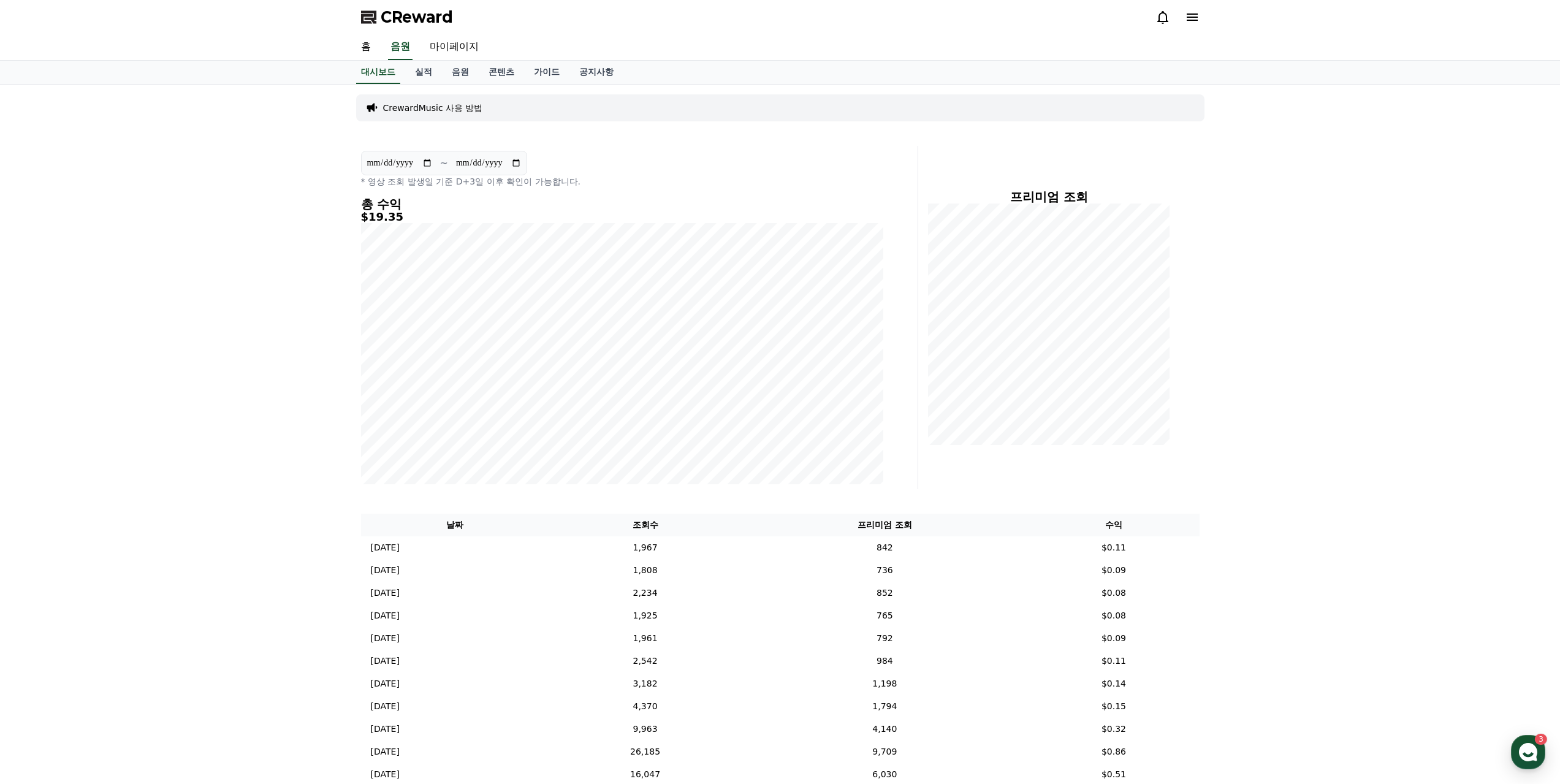
click at [400, 107] on p "CrewardMusic 사용 방법" at bounding box center [433, 108] width 100 height 12
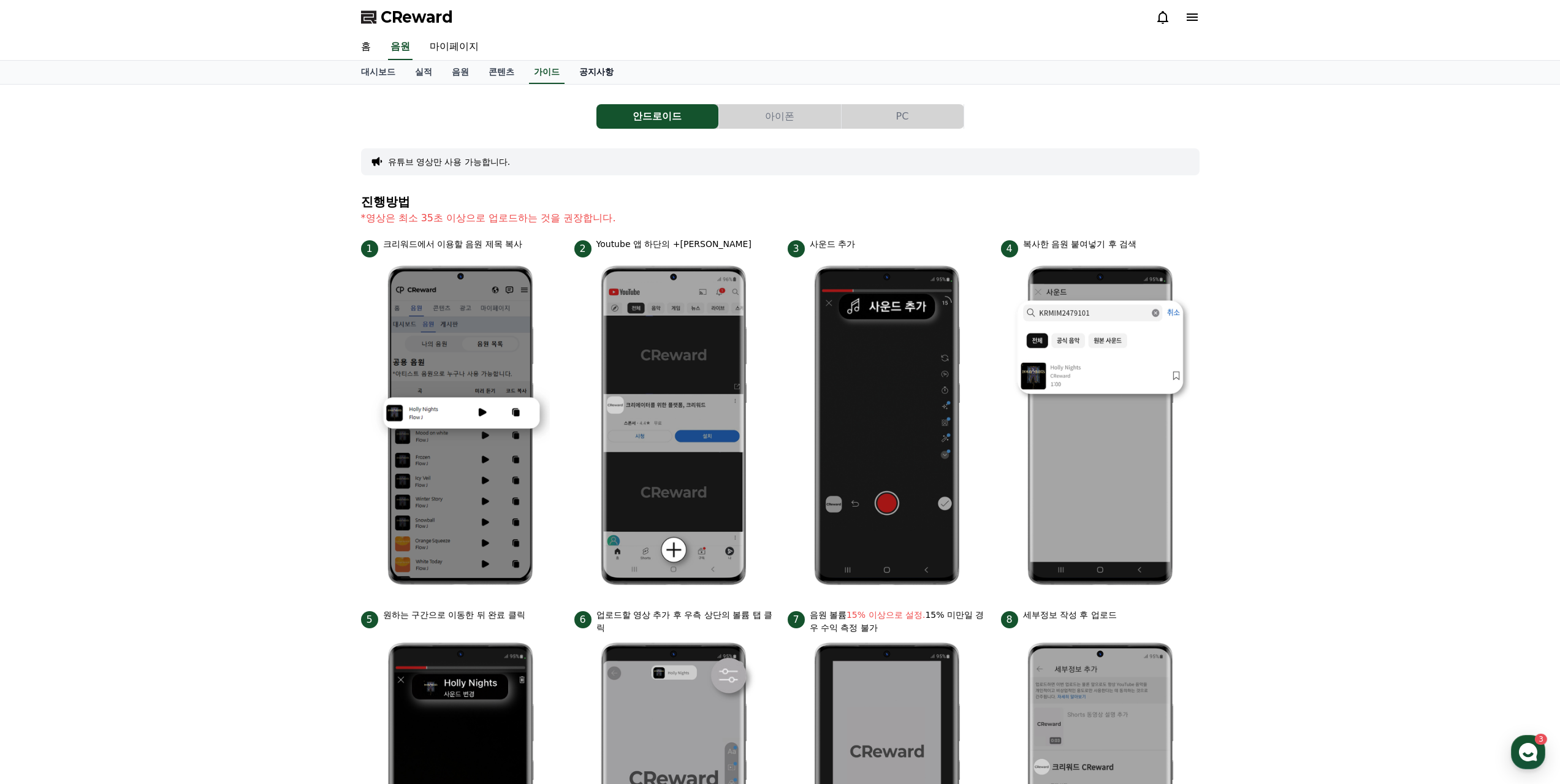
click at [592, 74] on link "공지사항" at bounding box center [596, 72] width 54 height 23
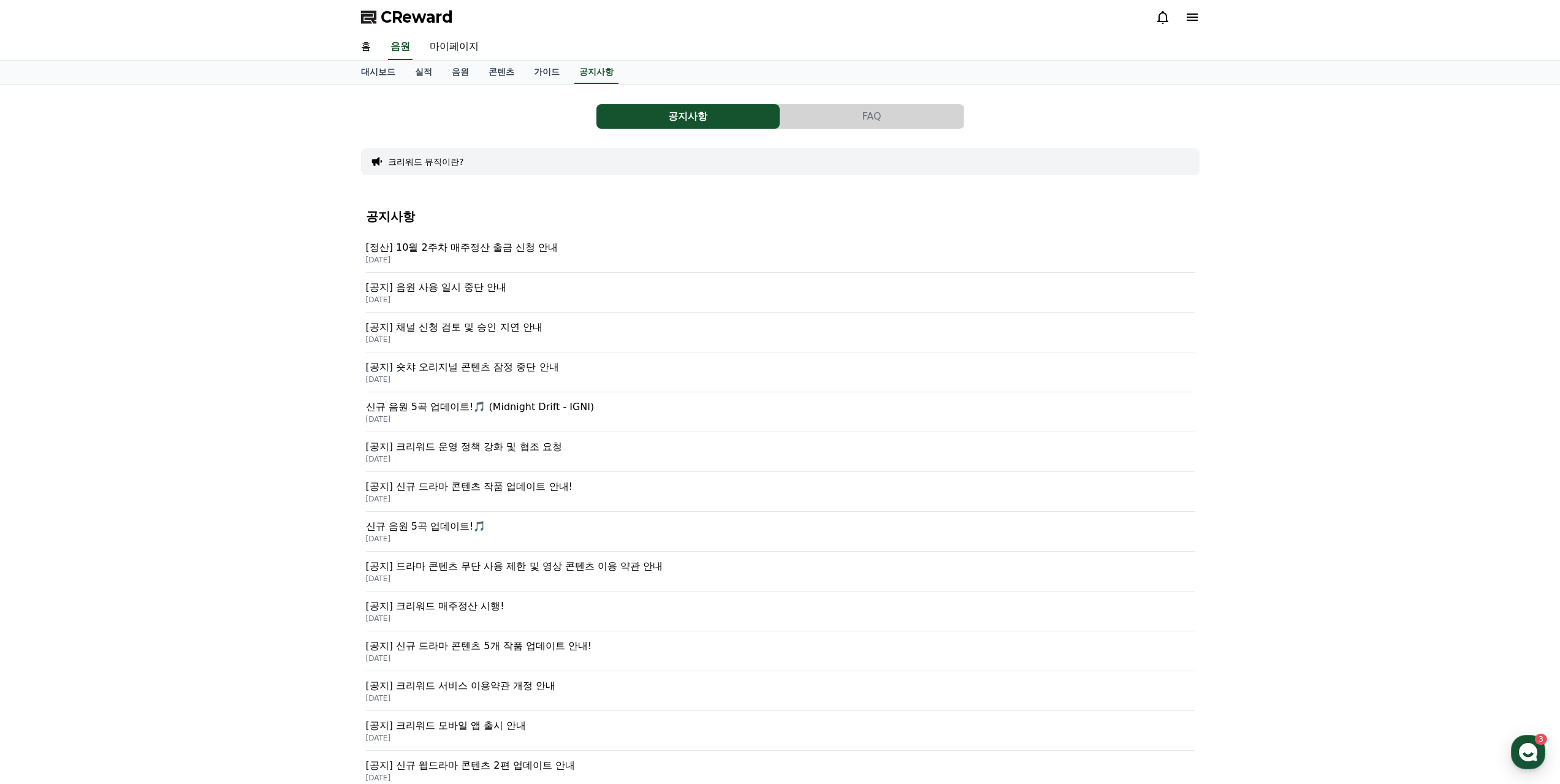
click at [480, 291] on p "[공지] 음원 사용 일시 중단 안내" at bounding box center [780, 287] width 828 height 15
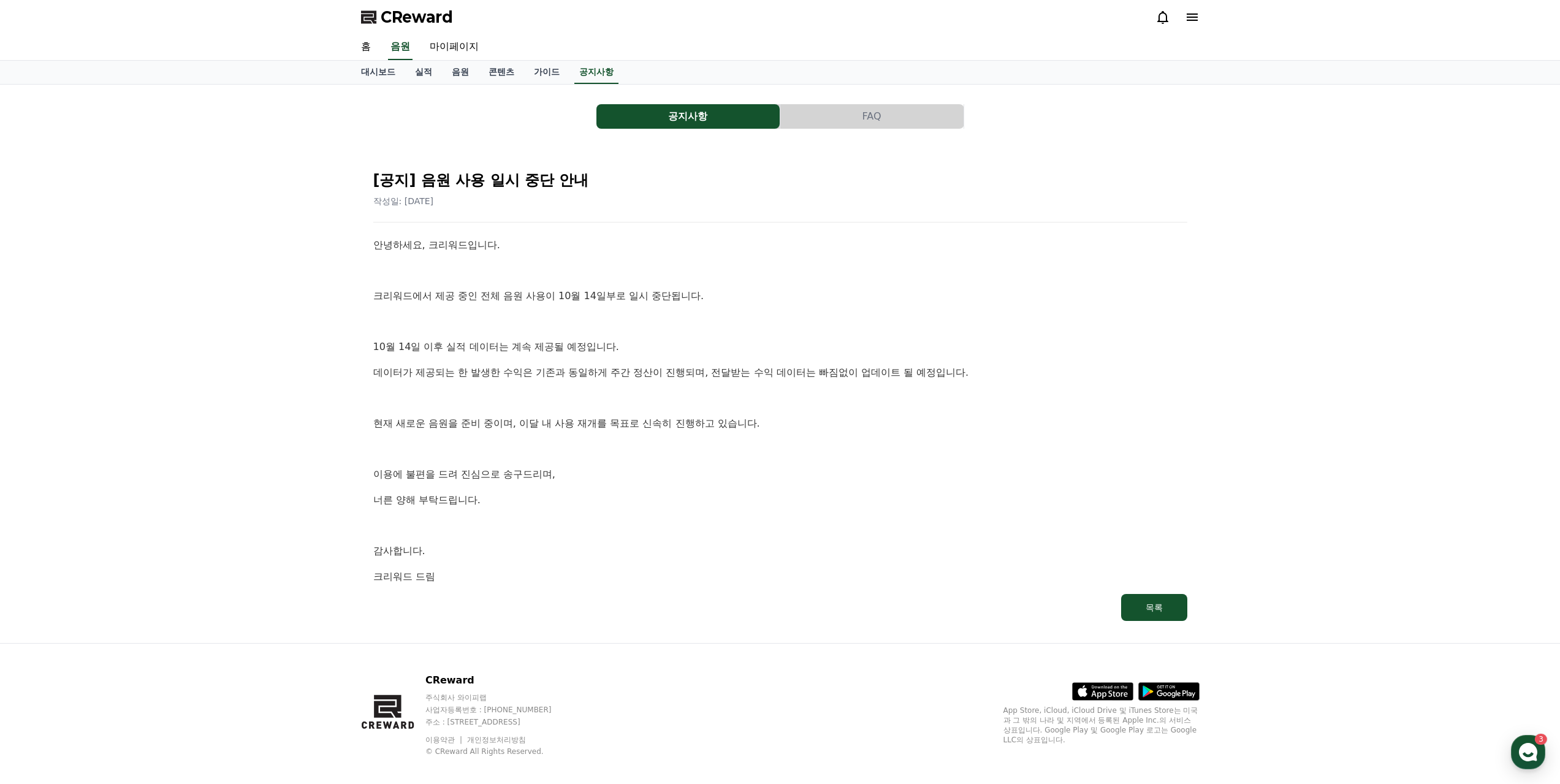
click at [1043, 452] on div "공지사항 FAQ [공지] 음원 사용 일시 중단 안내 작성일: 2025-10-14 안녕하세요, 크리워드입니다. 크리워드에서 제공 중인 전체 음원…" at bounding box center [780, 364] width 1560 height 558
